Goal: Information Seeking & Learning: Compare options

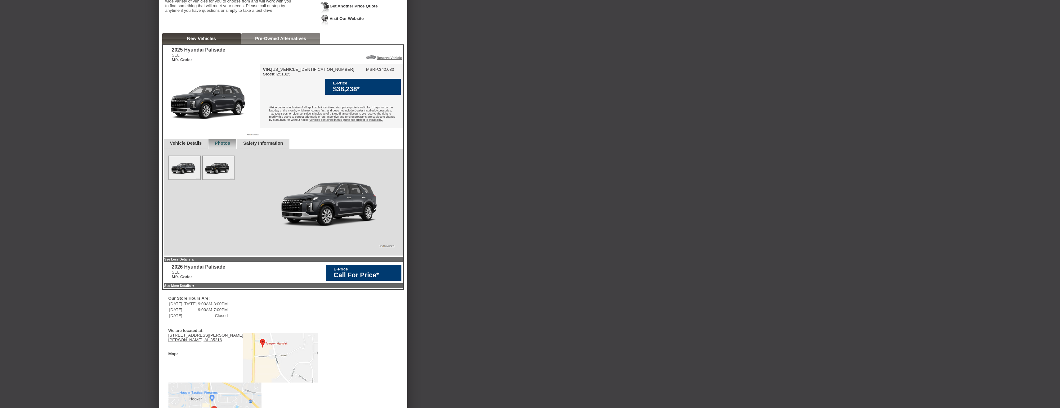
scroll to position [79, 0]
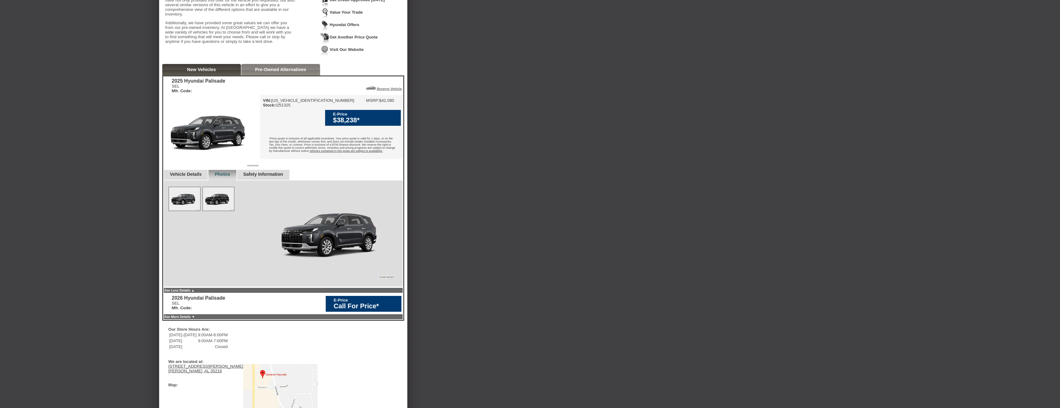
click at [196, 177] on link "Vehicle Details" at bounding box center [186, 174] width 32 height 5
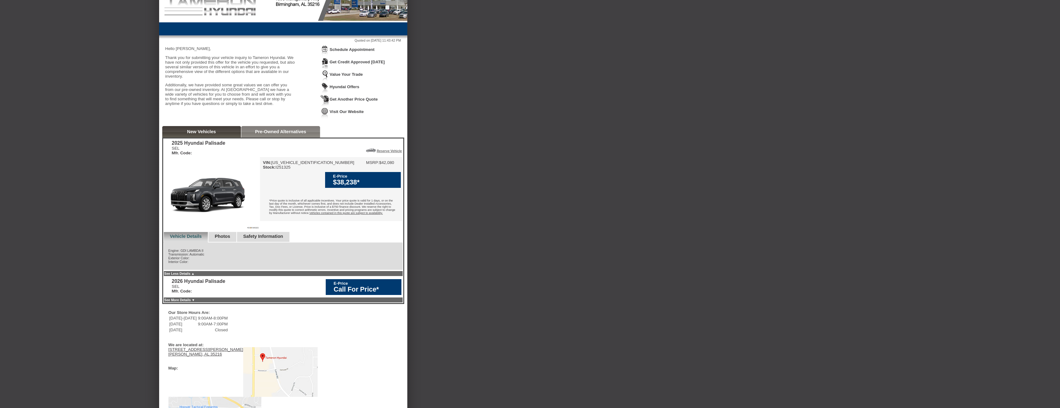
scroll to position [0, 0]
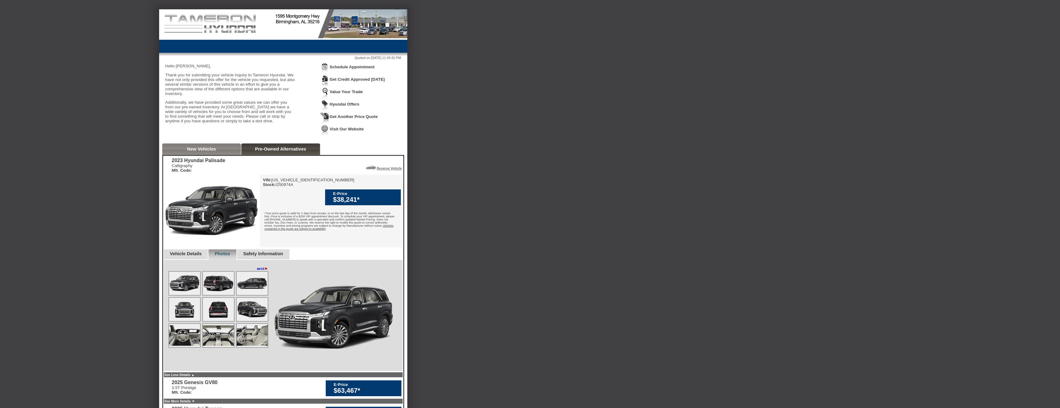
click at [212, 343] on img at bounding box center [218, 335] width 31 height 23
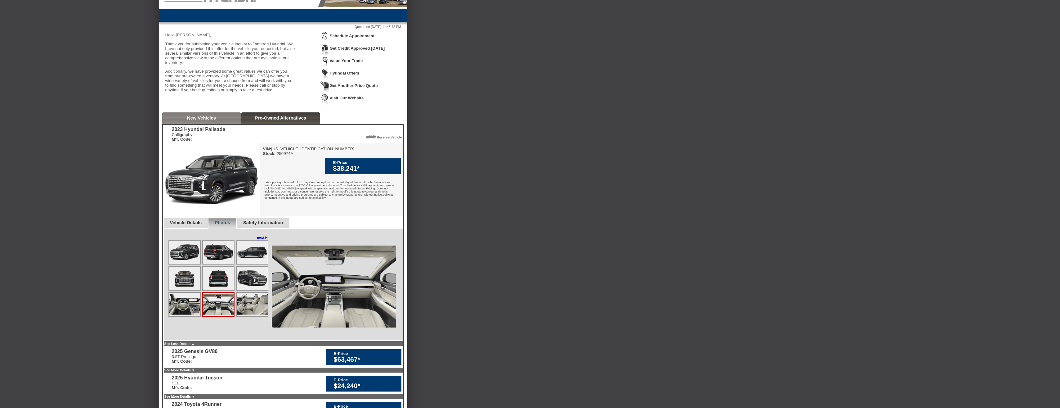
scroll to position [62, 0]
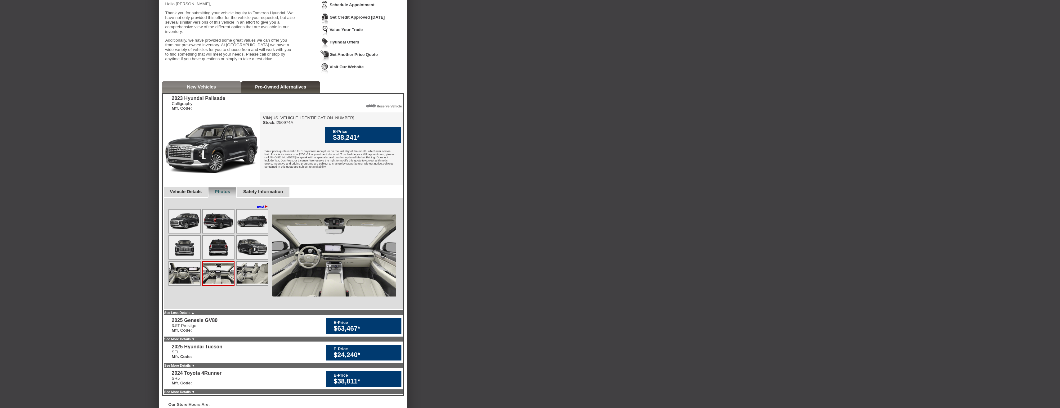
click at [210, 278] on img at bounding box center [218, 273] width 31 height 23
click at [257, 209] on link "next ►" at bounding box center [263, 206] width 12 height 5
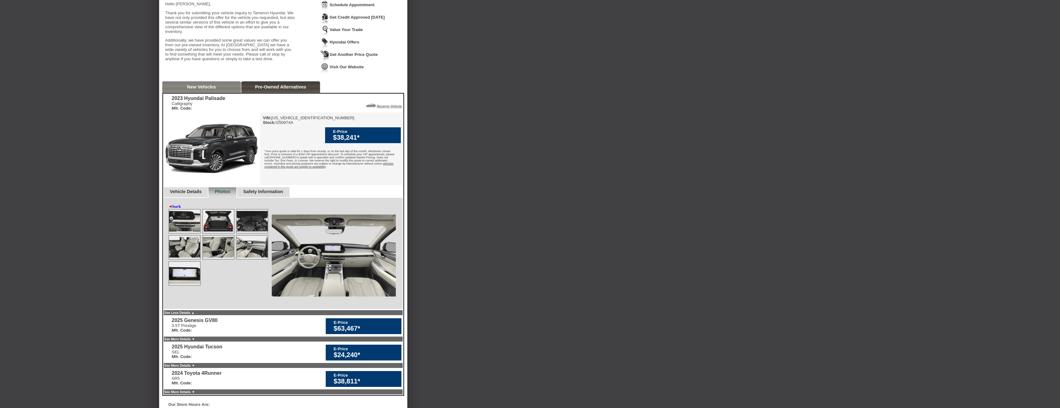
click at [252, 252] on img at bounding box center [252, 246] width 31 height 23
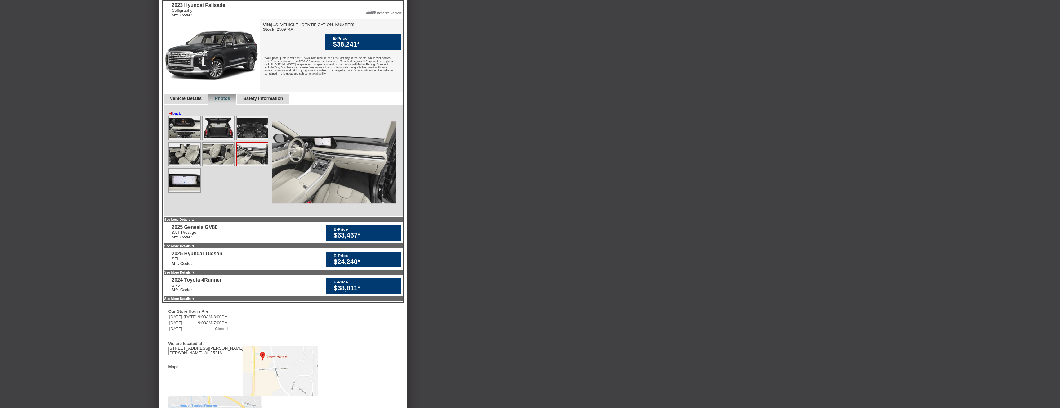
scroll to position [186, 0]
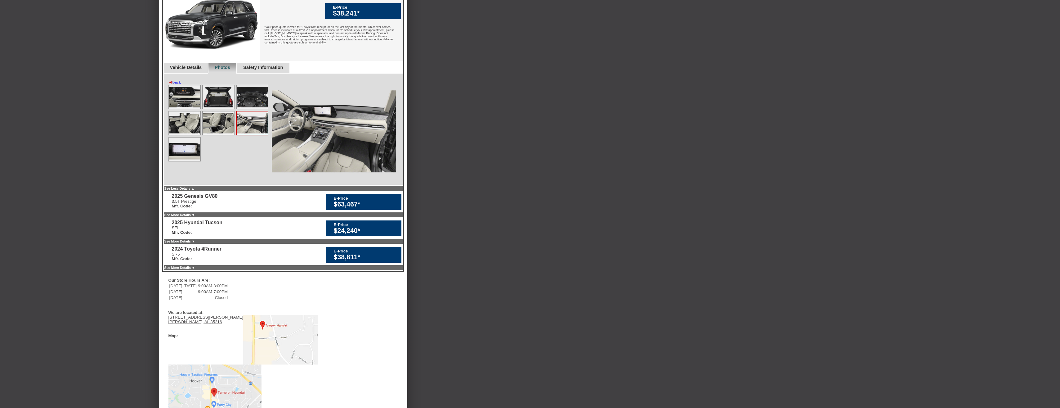
click at [209, 131] on img at bounding box center [218, 122] width 31 height 23
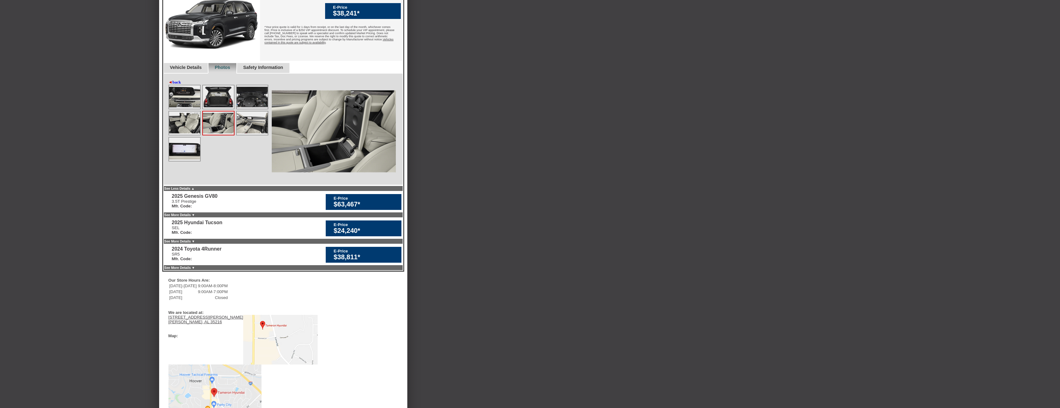
click at [216, 128] on img at bounding box center [218, 122] width 31 height 23
click at [187, 129] on img at bounding box center [184, 122] width 31 height 23
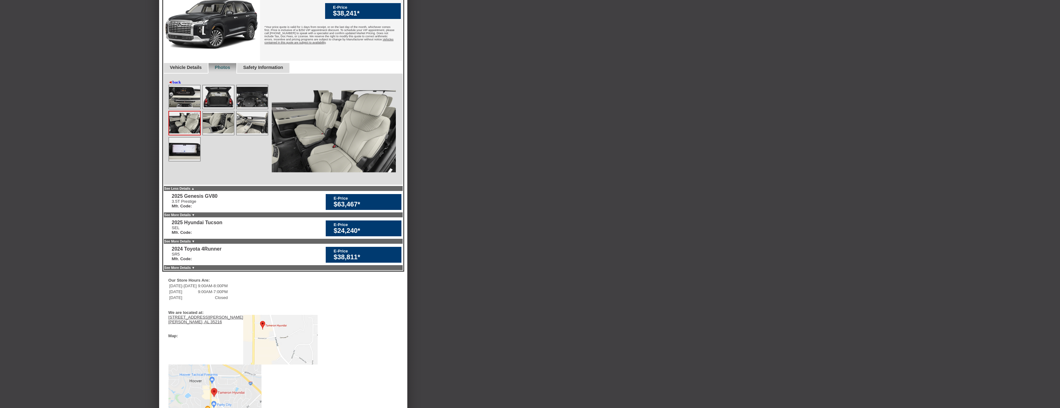
click at [187, 129] on img at bounding box center [184, 122] width 31 height 23
click at [250, 102] on img at bounding box center [252, 96] width 31 height 23
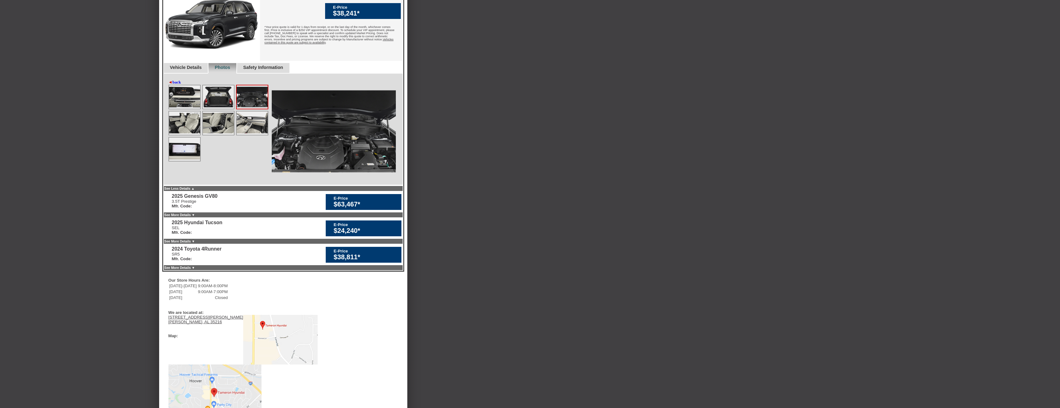
click at [250, 102] on img at bounding box center [252, 96] width 31 height 23
click at [187, 105] on img at bounding box center [184, 96] width 31 height 23
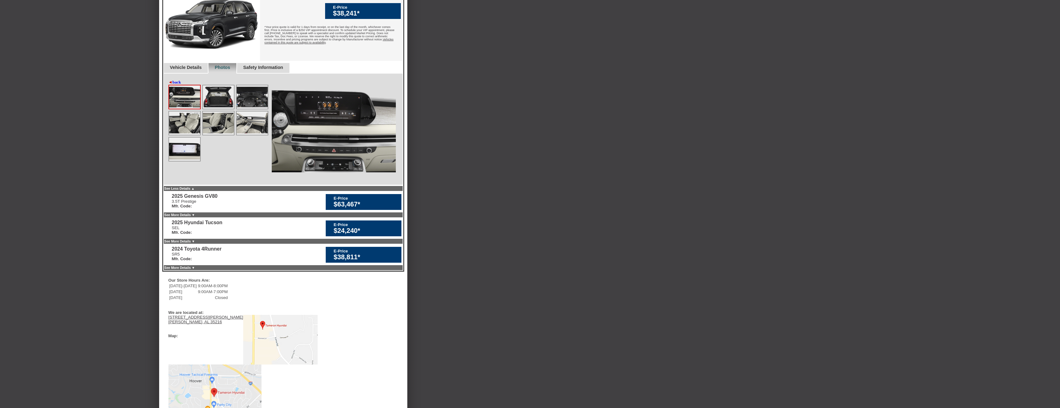
click at [187, 105] on img at bounding box center [184, 96] width 31 height 23
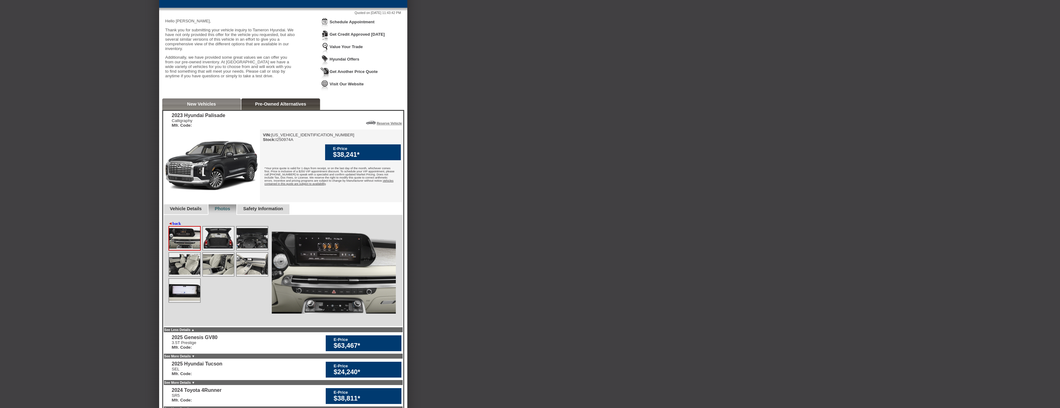
scroll to position [0, 0]
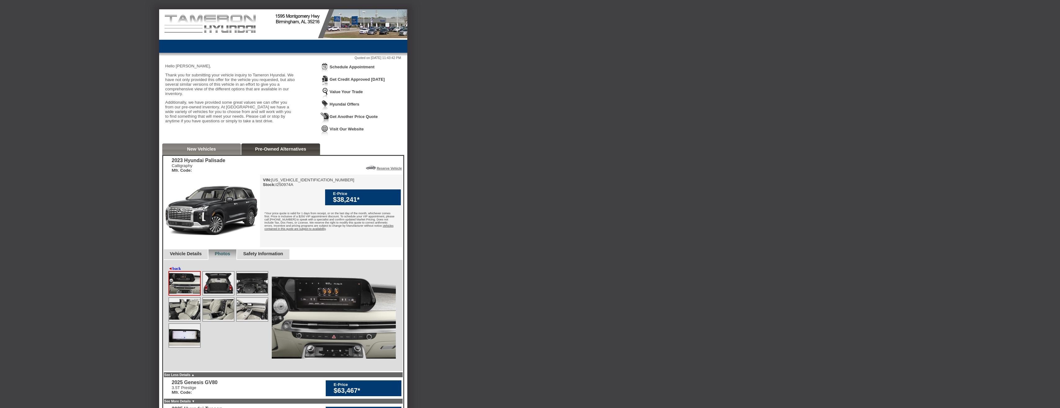
click at [105, 68] on div "Back To Quote Steve, Tameron Hyundai is more than happy to schedule a meeting w…" at bounding box center [530, 361] width 1060 height 705
